Goal: Information Seeking & Learning: Learn about a topic

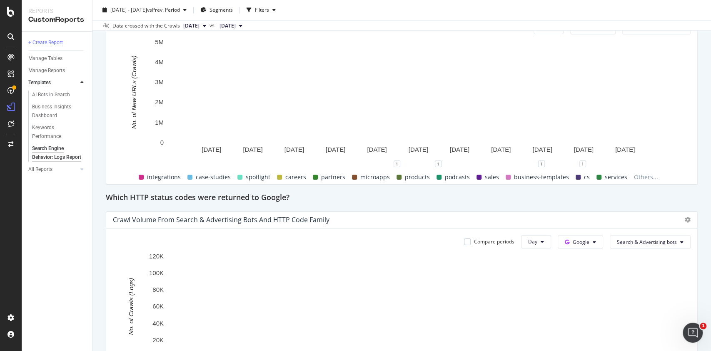
scroll to position [1051, 0]
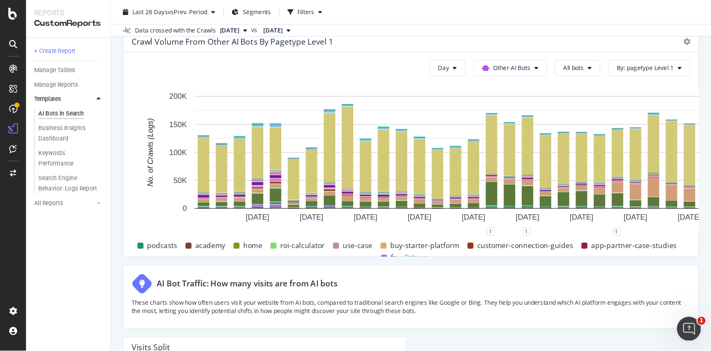
scroll to position [1836, 0]
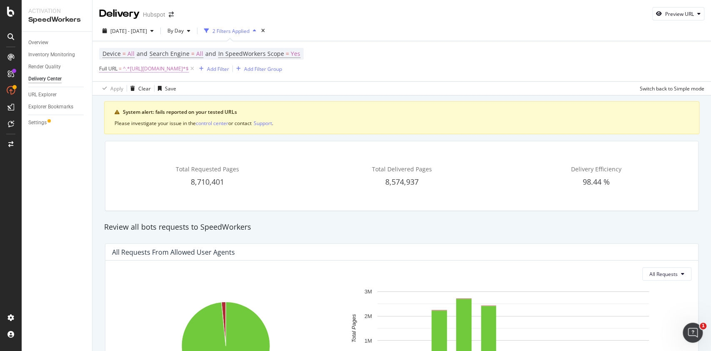
click at [176, 68] on span "^.*https://offers.hubspot.com.*$" at bounding box center [156, 69] width 66 height 12
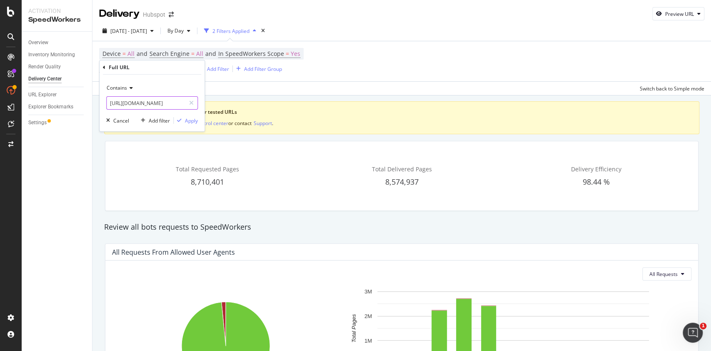
click at [131, 103] on input "https://offers.hubspot.com" at bounding box center [146, 102] width 79 height 13
type input "https://blog.hubspot.com"
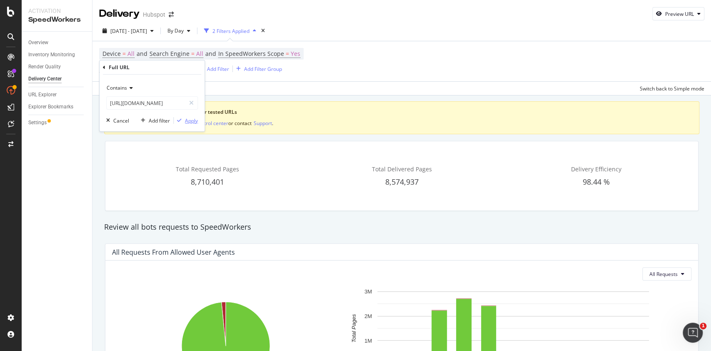
click at [195, 122] on div "Apply" at bounding box center [191, 120] width 13 height 7
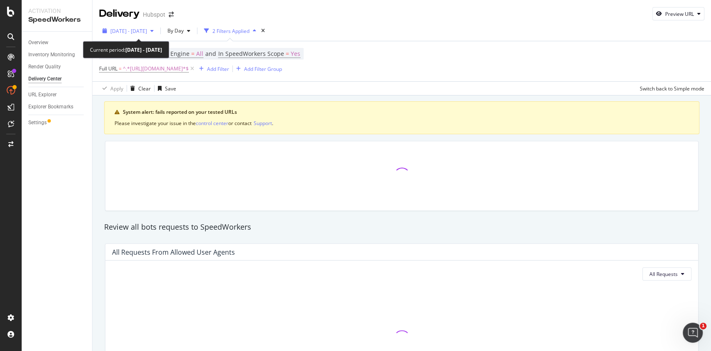
click at [157, 28] on div "button" at bounding box center [152, 30] width 10 height 5
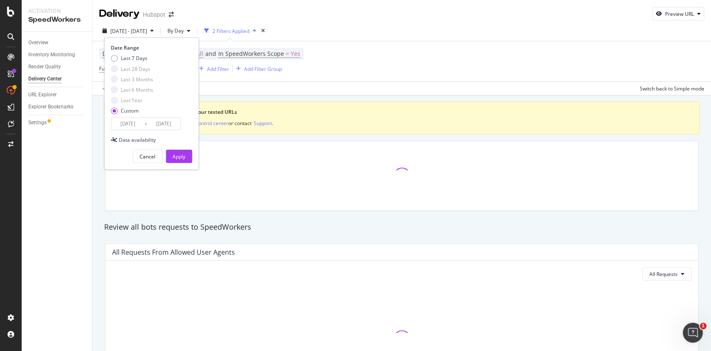
click at [163, 120] on input "2025/09/08" at bounding box center [163, 124] width 33 height 12
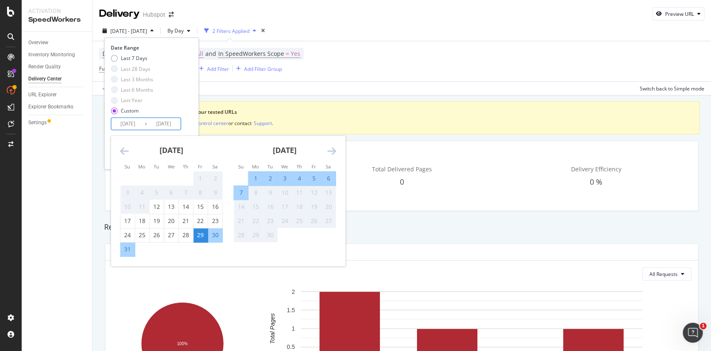
type input "2025/09/09"
drag, startPoint x: 133, startPoint y: 124, endPoint x: 221, endPoint y: 140, distance: 89.8
click at [181, 130] on div "2025/08/29 Navigate forward to interact with the calendar and select a date. Pr…" at bounding box center [146, 124] width 70 height 13
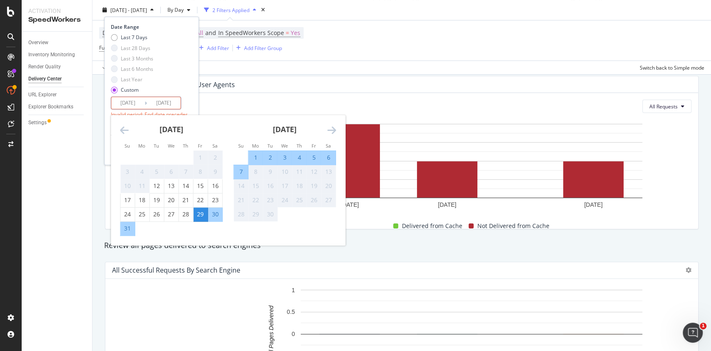
scroll to position [169, 0]
click at [174, 101] on input "2025/09/09" at bounding box center [163, 103] width 33 height 12
drag, startPoint x: 133, startPoint y: 102, endPoint x: 167, endPoint y: 108, distance: 34.3
click at [167, 108] on div "2025/09/09 Navigate forward to interact with the calendar and select a date. Pr…" at bounding box center [146, 103] width 70 height 13
type input "2025/09/08"
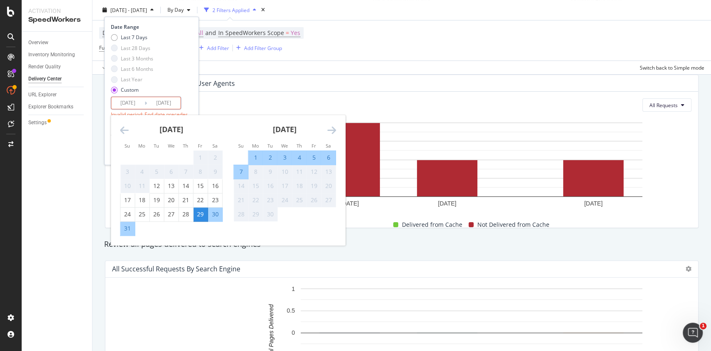
click at [178, 83] on div "Last 7 Days Last 28 Days Last 3 Months Last 6 Months Last Year Custom" at bounding box center [150, 65] width 79 height 63
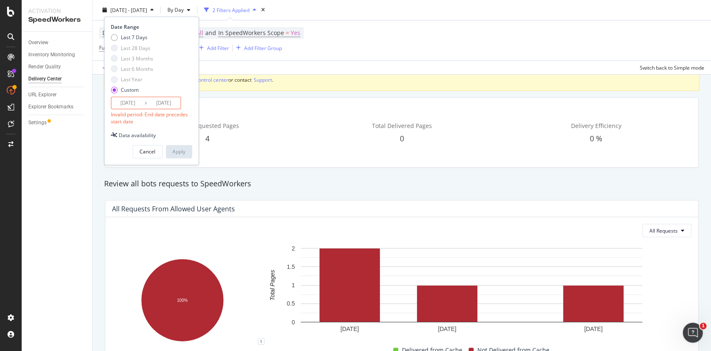
scroll to position [0, 0]
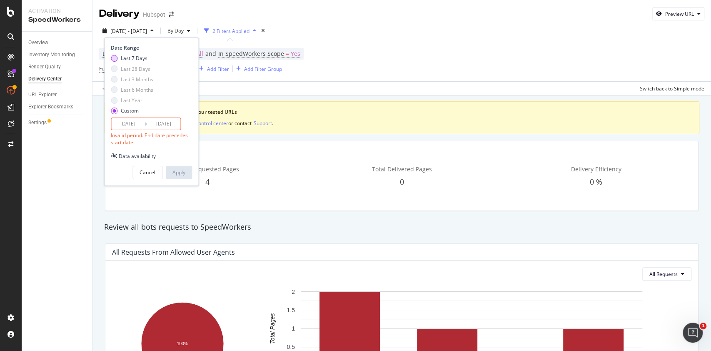
click at [123, 62] on div "Last 7 Days Last 28 Days Last 3 Months Last 6 Months Last Year Custom" at bounding box center [132, 86] width 43 height 63
click at [113, 58] on div "Last 7 Days" at bounding box center [114, 58] width 7 height 7
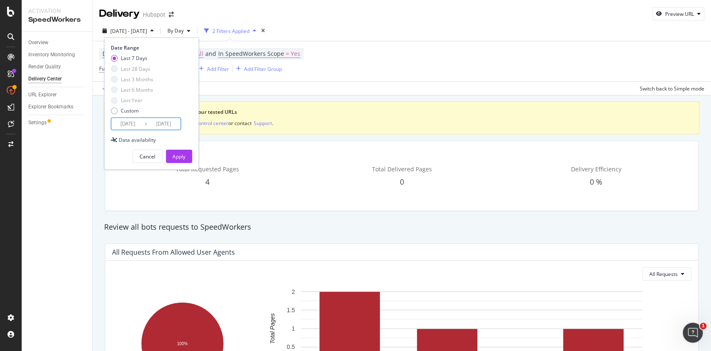
click at [171, 123] on input "2025/09/09" at bounding box center [163, 124] width 33 height 12
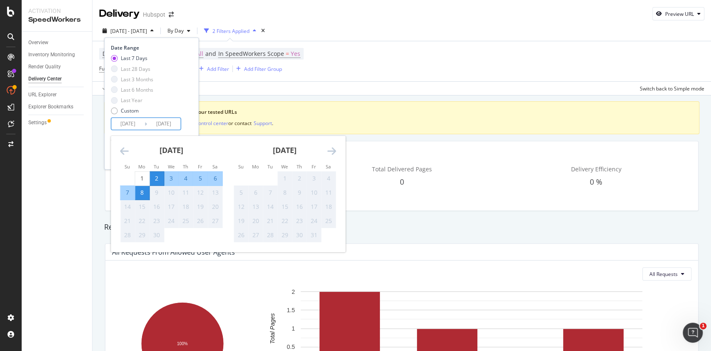
click at [159, 196] on div "9" at bounding box center [157, 192] width 14 height 8
click at [141, 194] on div "8" at bounding box center [142, 192] width 14 height 8
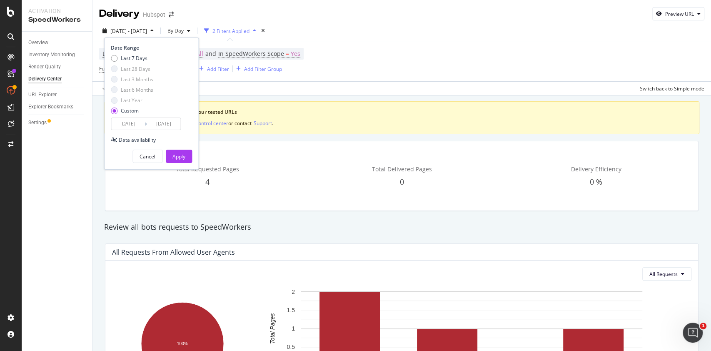
click at [170, 120] on input "2025/09/09" at bounding box center [163, 124] width 33 height 12
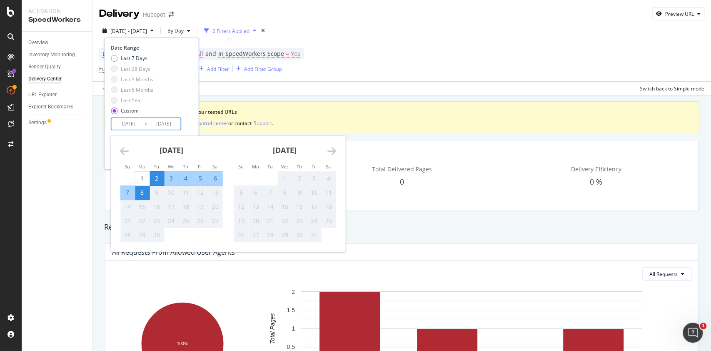
click at [154, 192] on div "9" at bounding box center [157, 192] width 14 height 8
click at [143, 192] on div "8" at bounding box center [142, 192] width 14 height 8
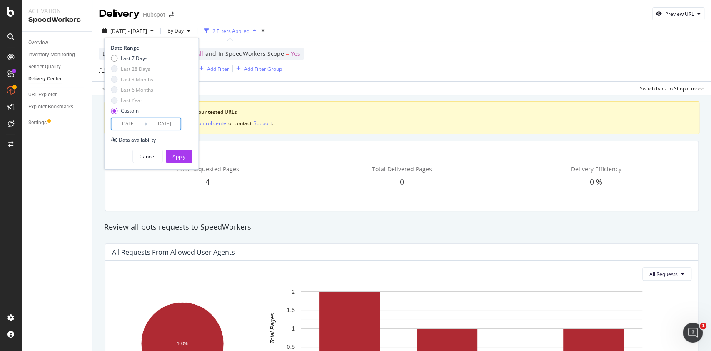
click at [128, 119] on input "2025/09/08" at bounding box center [127, 124] width 33 height 12
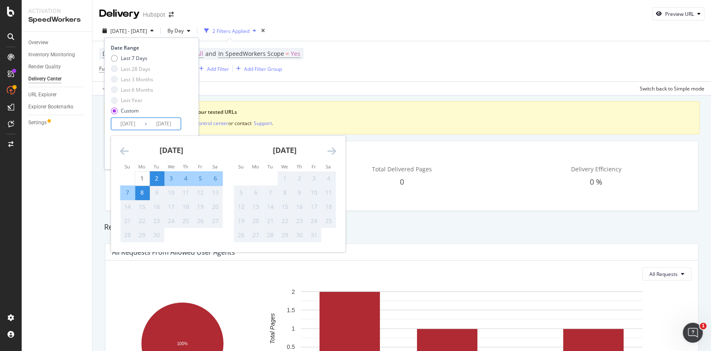
click at [141, 195] on div "8" at bounding box center [142, 192] width 14 height 8
click at [183, 114] on div "Last 7 Days Last 28 Days Last 3 Months Last 6 Months Last Year Custom" at bounding box center [150, 86] width 79 height 63
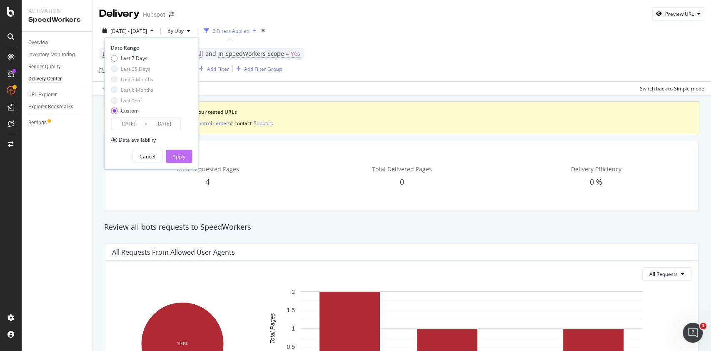
click at [182, 155] on div "Apply" at bounding box center [179, 156] width 13 height 7
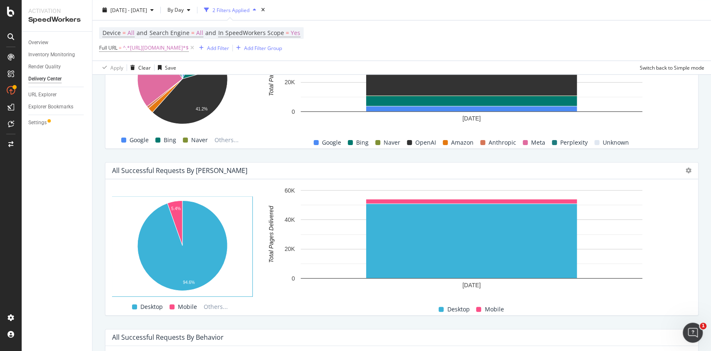
scroll to position [610, 0]
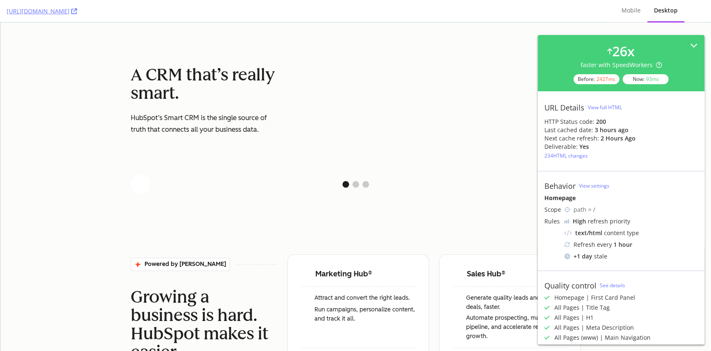
scroll to position [100, 0]
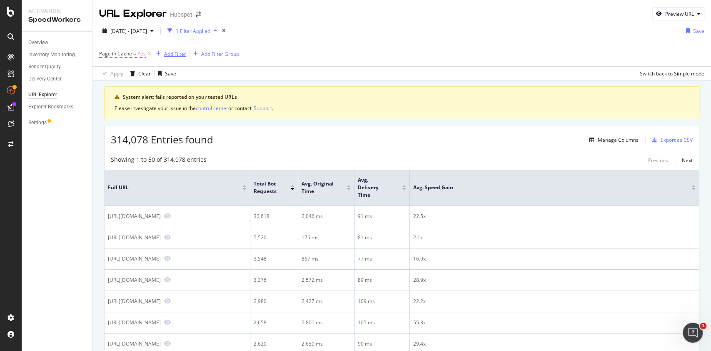
click at [164, 55] on div "Add Filter" at bounding box center [175, 53] width 22 height 7
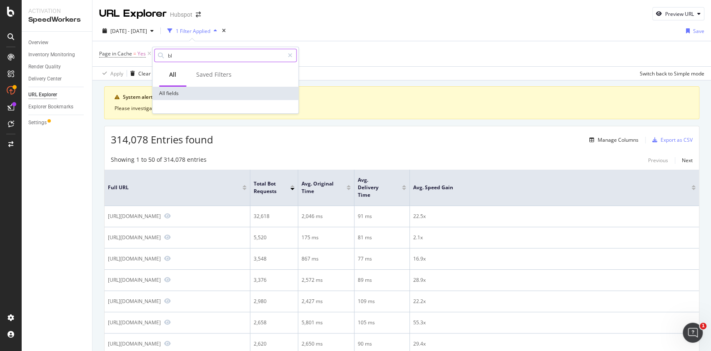
type input "b"
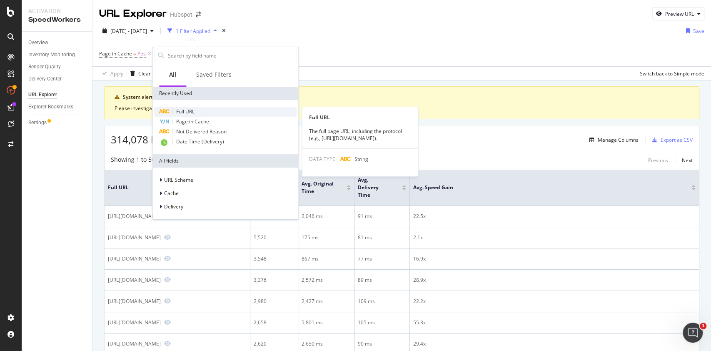
click at [194, 112] on span "Full URL" at bounding box center [185, 111] width 18 height 7
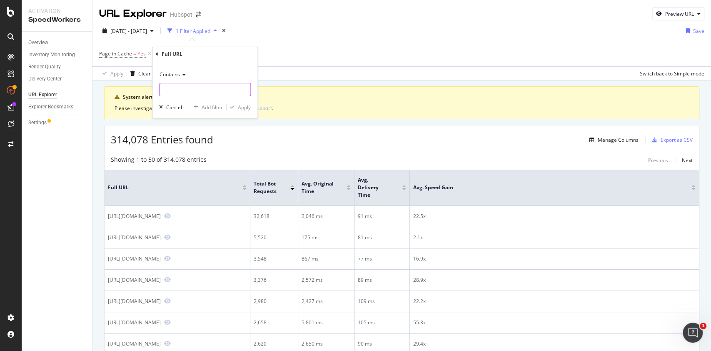
click at [207, 93] on input "text" at bounding box center [205, 89] width 91 height 13
type input "https://blog.hubspot.com"
click at [237, 105] on div "button" at bounding box center [232, 107] width 11 height 5
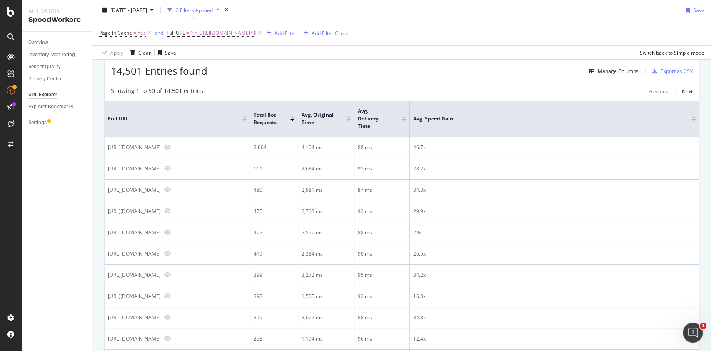
scroll to position [30, 0]
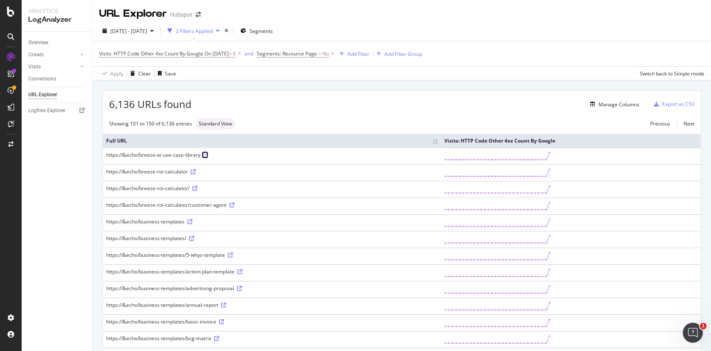
click at [205, 153] on icon at bounding box center [205, 155] width 5 height 5
drag, startPoint x: 103, startPoint y: 154, endPoint x: 200, endPoint y: 153, distance: 97.1
click at [200, 153] on td "https://&echo/breeze-ai-use-case-library" at bounding box center [272, 156] width 338 height 17
copy div "https://&echo/breeze-ai-use-case-library"
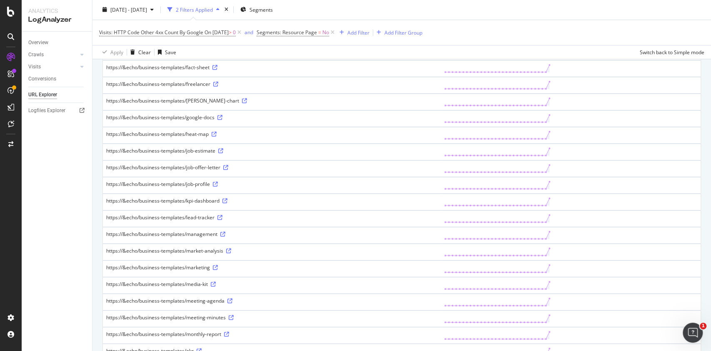
scroll to position [675, 0]
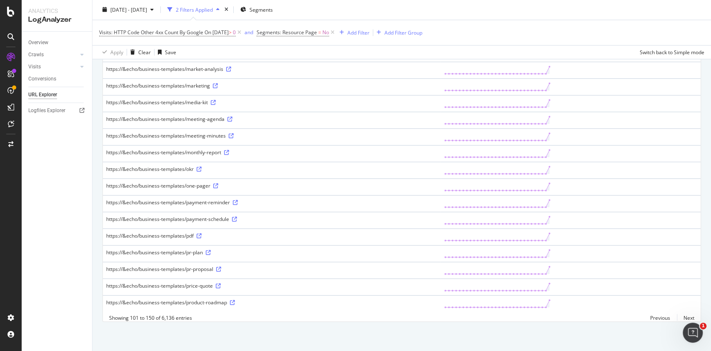
click at [655, 112] on td at bounding box center [571, 120] width 260 height 17
click at [109, 132] on div "https://&echo/business-templates/meeting-minutes" at bounding box center [271, 135] width 331 height 7
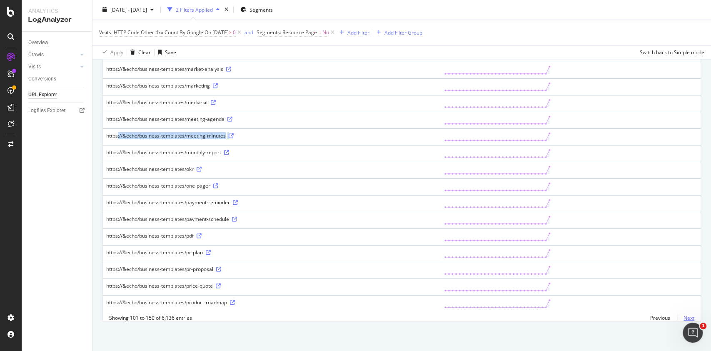
click at [677, 316] on link "Next" at bounding box center [686, 318] width 18 height 12
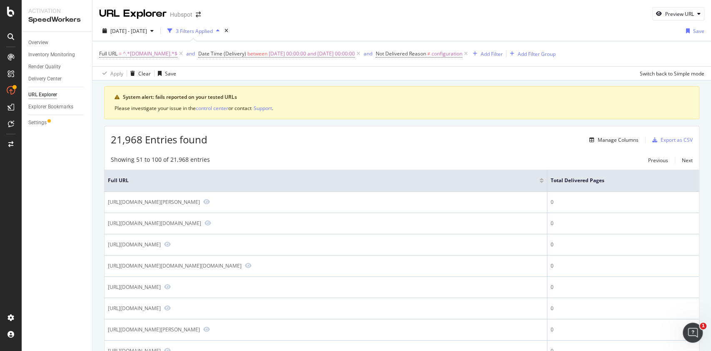
scroll to position [550, 0]
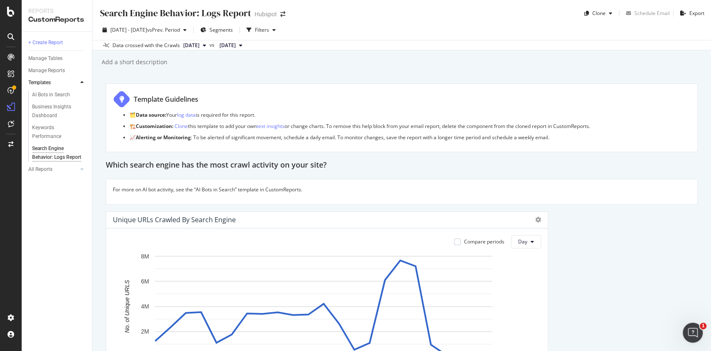
scroll to position [1051, 0]
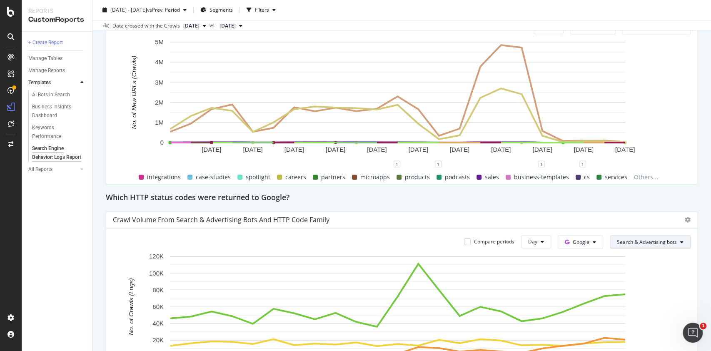
click at [627, 239] on span "Search & Advertising bots" at bounding box center [647, 241] width 60 height 7
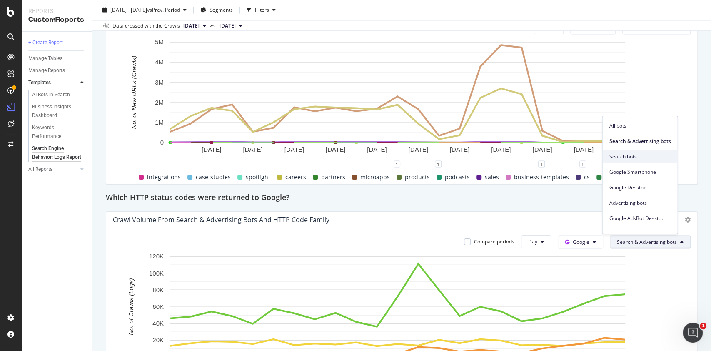
click at [649, 155] on span "Search bots" at bounding box center [640, 157] width 62 height 8
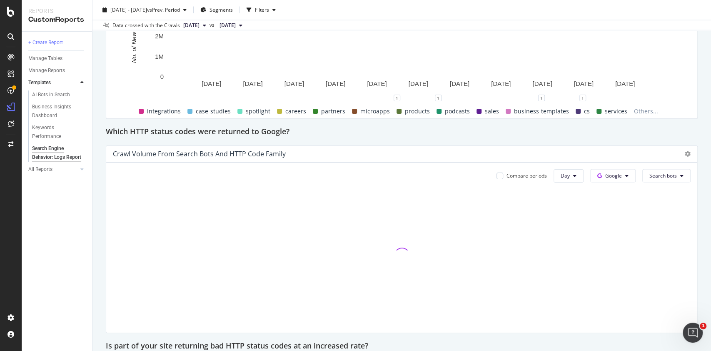
scroll to position [1150, 0]
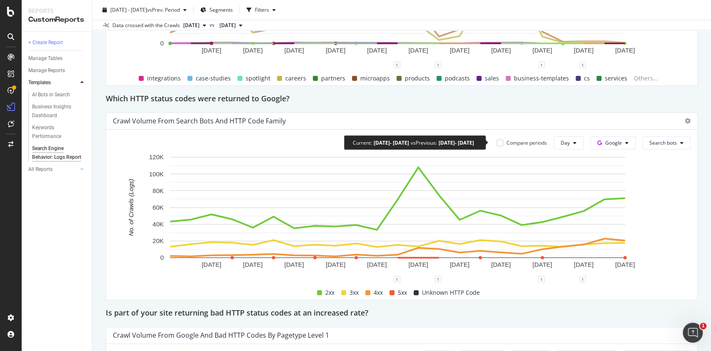
click at [497, 143] on div "Compare periods" at bounding box center [522, 142] width 50 height 7
click at [497, 143] on div at bounding box center [500, 143] width 7 height 7
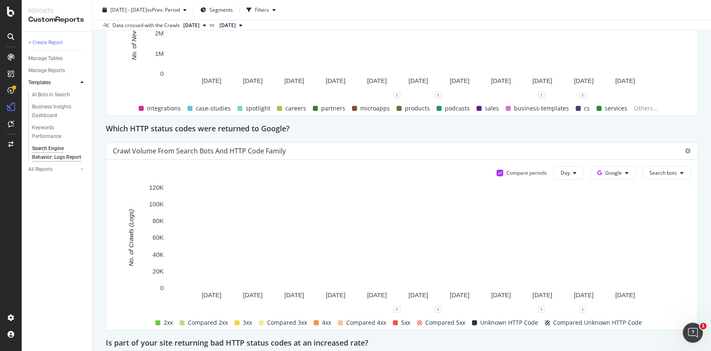
scroll to position [1087, 0]
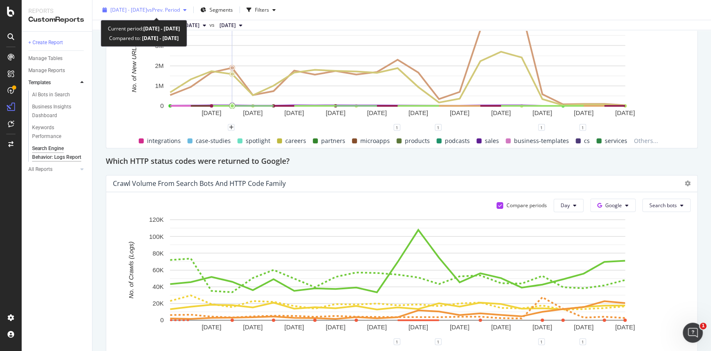
click at [190, 14] on div "[DATE] - [DATE] vs Prev. Period" at bounding box center [144, 10] width 91 height 13
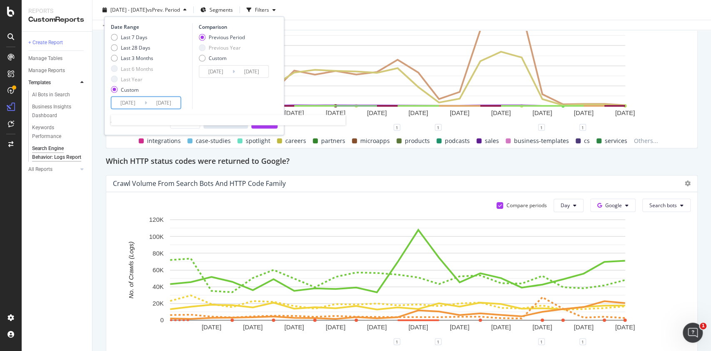
click at [142, 105] on input "[DATE]" at bounding box center [127, 103] width 33 height 12
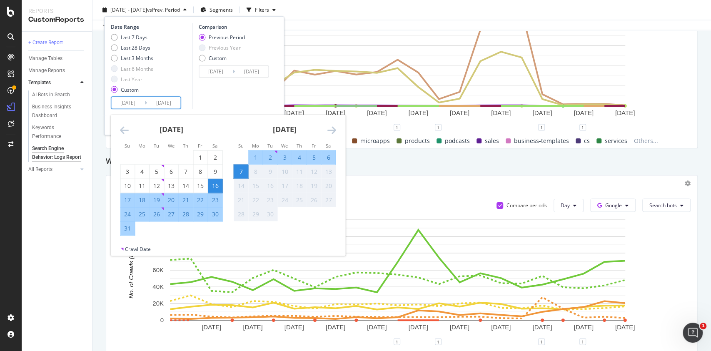
click at [145, 213] on div "25" at bounding box center [142, 214] width 14 height 8
type input "[DATE]"
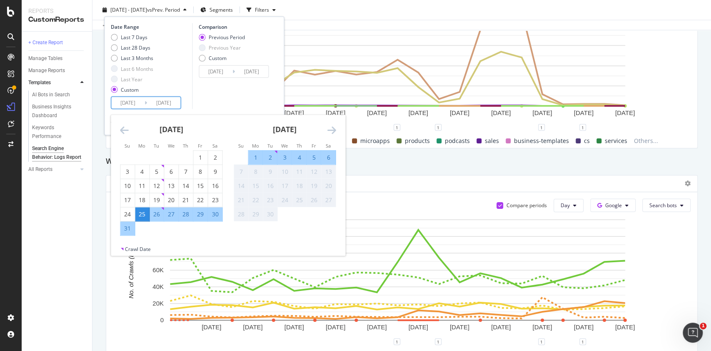
click at [237, 91] on div "Comparison Previous Period Previous Year Custom [DATE] Navigate forward to inte…" at bounding box center [231, 66] width 79 height 86
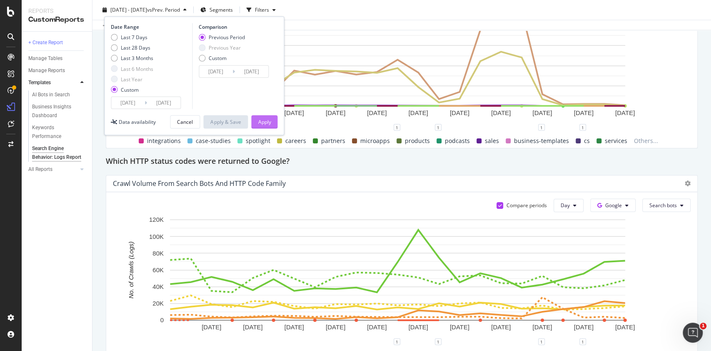
click at [266, 121] on div "Apply" at bounding box center [264, 121] width 13 height 7
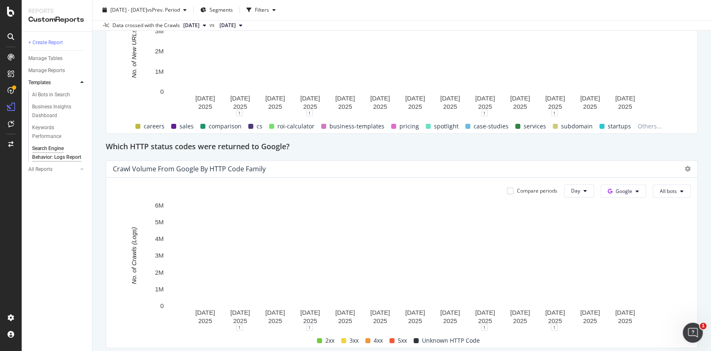
scroll to position [907, 0]
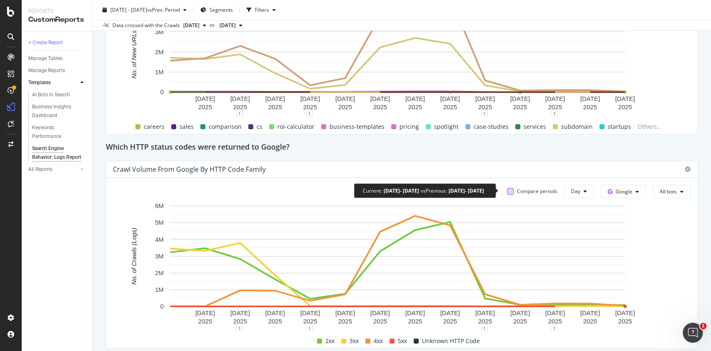
click at [507, 190] on div at bounding box center [510, 191] width 7 height 7
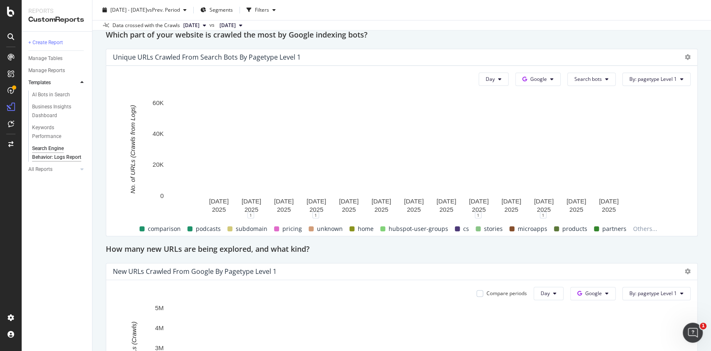
scroll to position [574, 0]
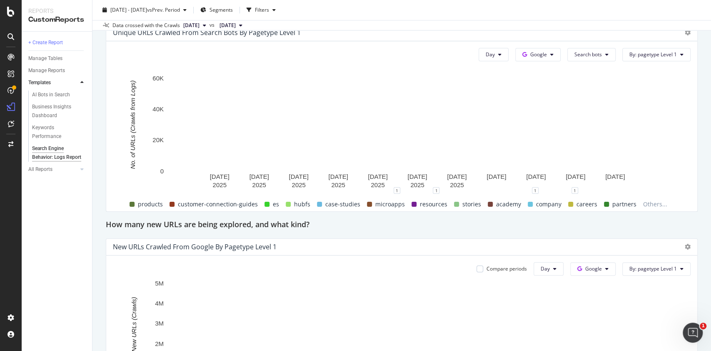
scroll to position [647, 0]
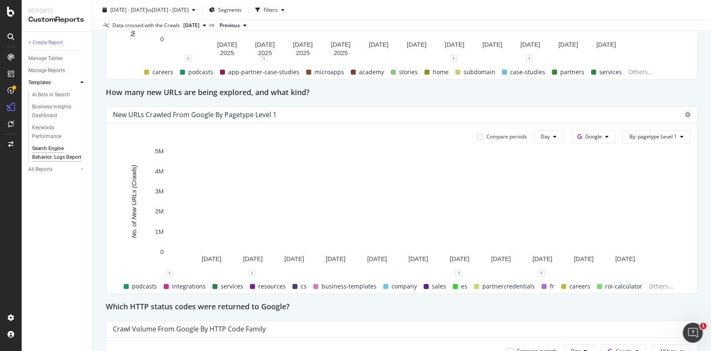
scroll to position [689, 0]
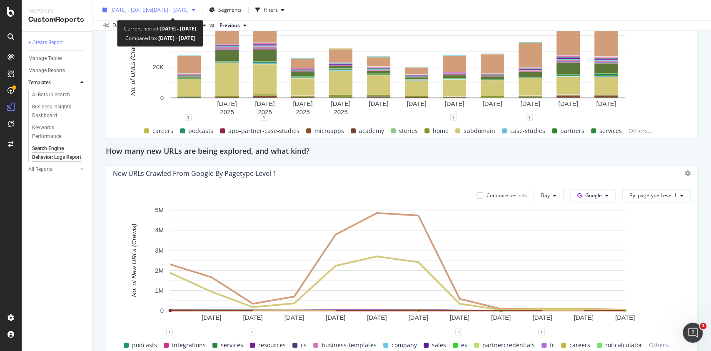
click at [147, 12] on span "[DATE] - [DATE]" at bounding box center [128, 9] width 37 height 7
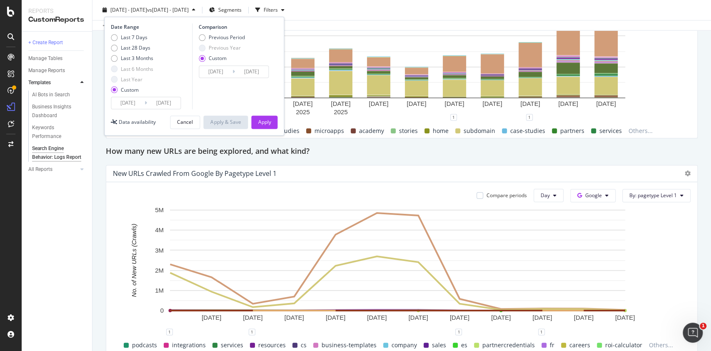
click at [135, 101] on input "[DATE]" at bounding box center [127, 103] width 33 height 12
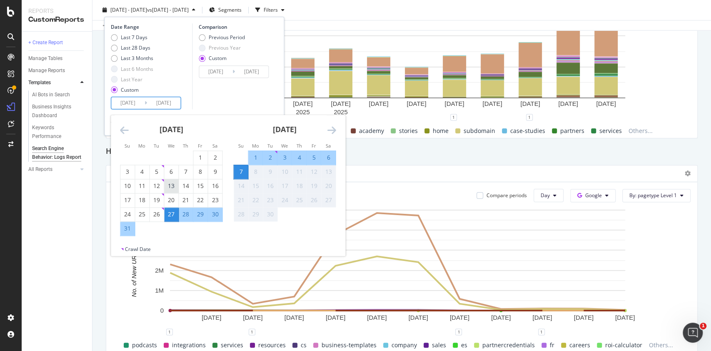
click at [172, 187] on div "13" at bounding box center [171, 186] width 14 height 8
type input "[DATE]"
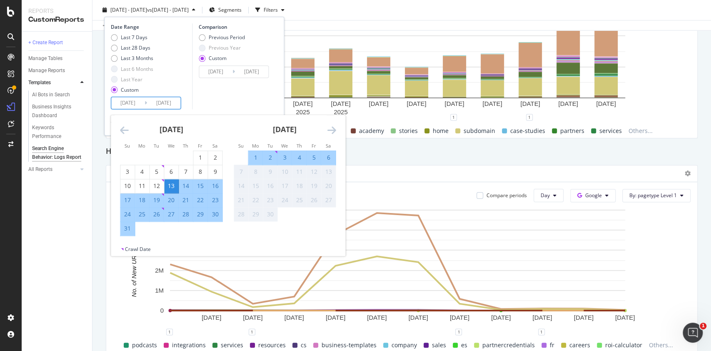
click at [228, 90] on div "Comparison Previous Period Previous Year Custom [DATE] Navigate forward to inte…" at bounding box center [231, 66] width 79 height 86
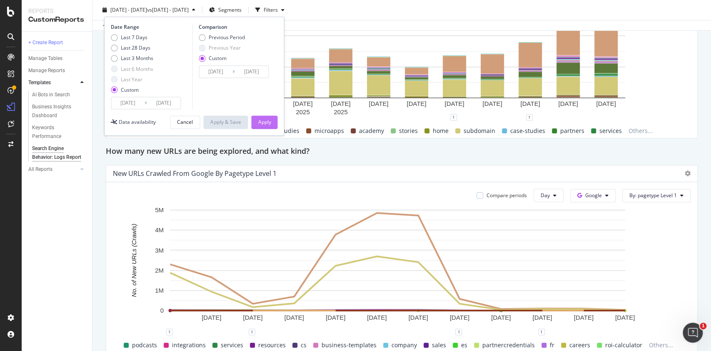
click at [262, 122] on div "Apply" at bounding box center [264, 121] width 13 height 7
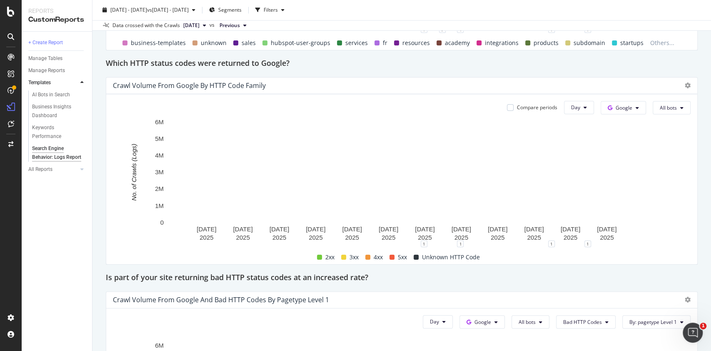
scroll to position [992, 0]
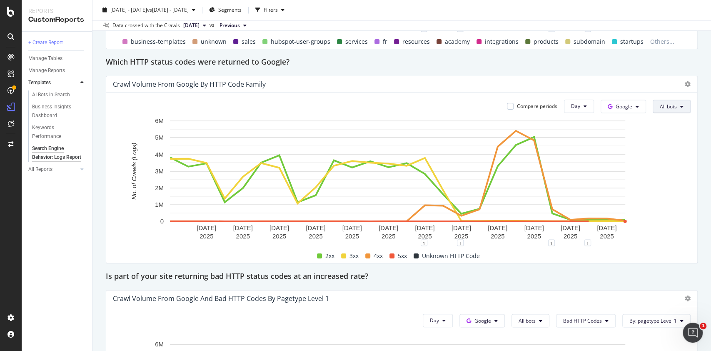
click at [670, 105] on button "All bots" at bounding box center [672, 106] width 38 height 13
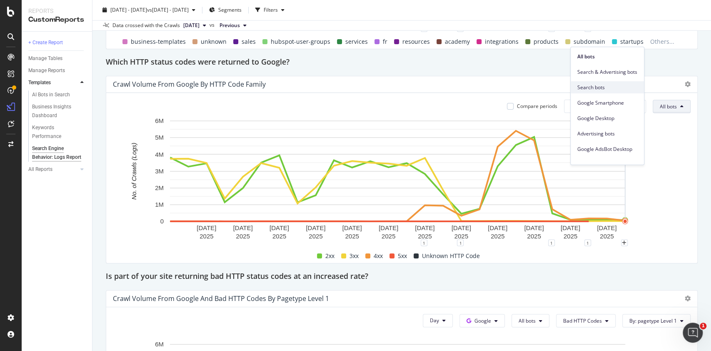
scroll to position [132, 0]
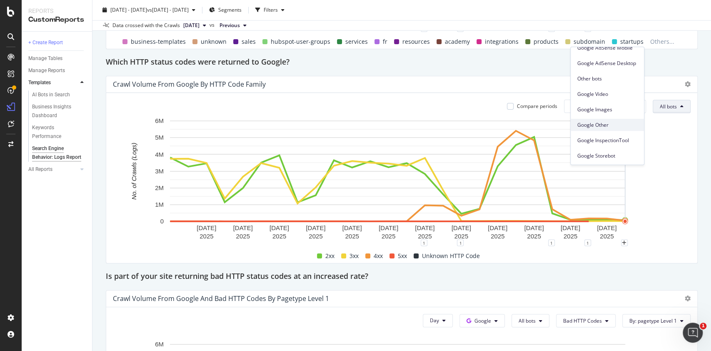
click at [596, 124] on span "Google Other" at bounding box center [608, 125] width 60 height 8
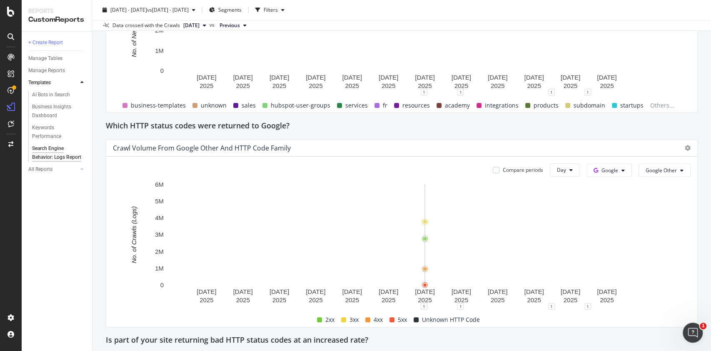
scroll to position [925, 0]
